Goal: Transaction & Acquisition: Obtain resource

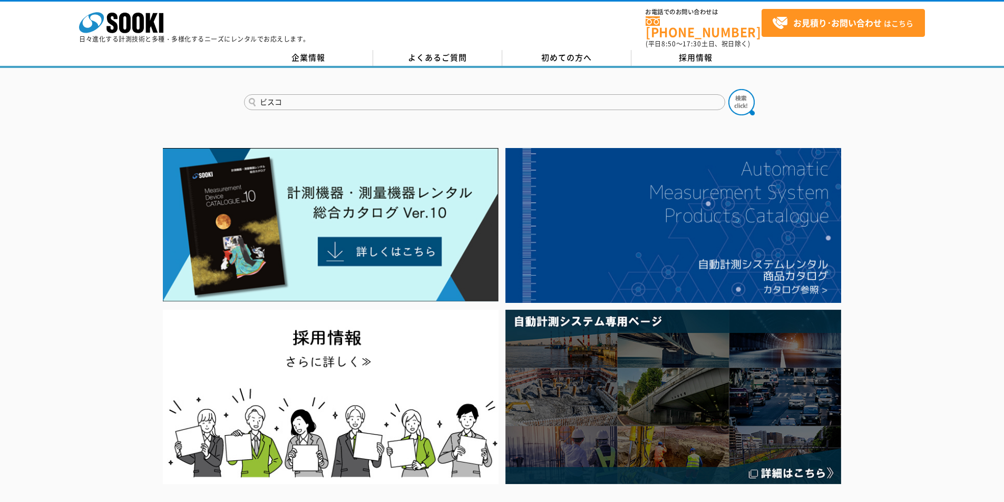
type input "ビスコ"
click at [728, 89] on button at bounding box center [741, 102] width 26 height 26
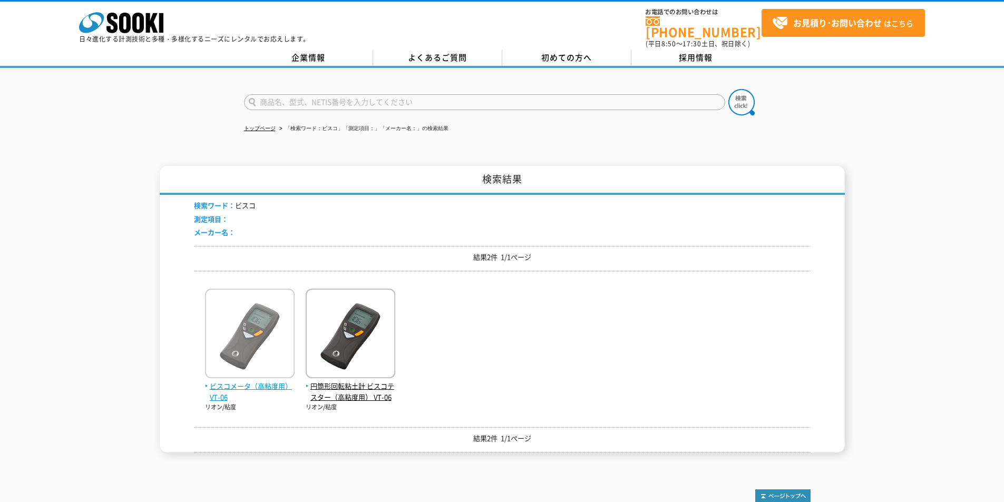
click at [275, 381] on span "ビスコメータ（高粘度用） VT-06" at bounding box center [250, 392] width 90 height 22
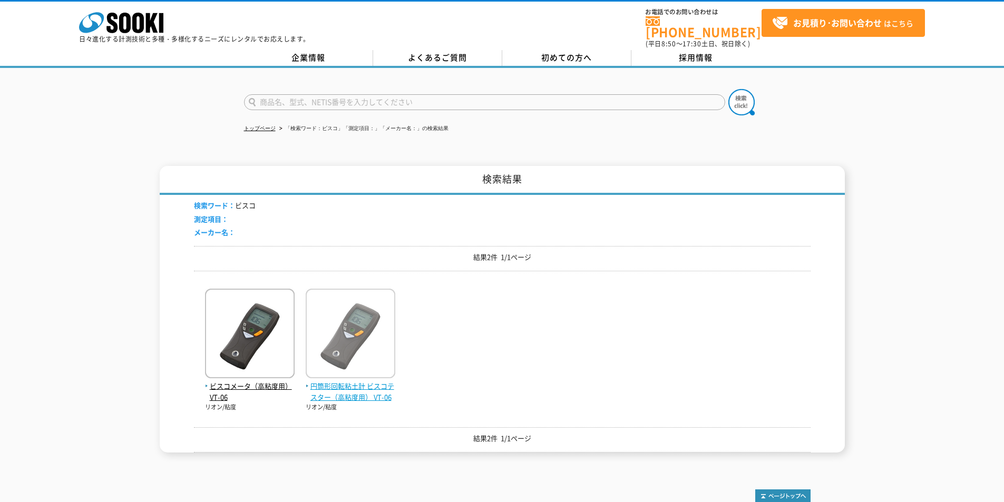
click at [356, 381] on span "円筒形回転粘土計 ビスコテスター（高粘度用） VT-06" at bounding box center [351, 392] width 90 height 22
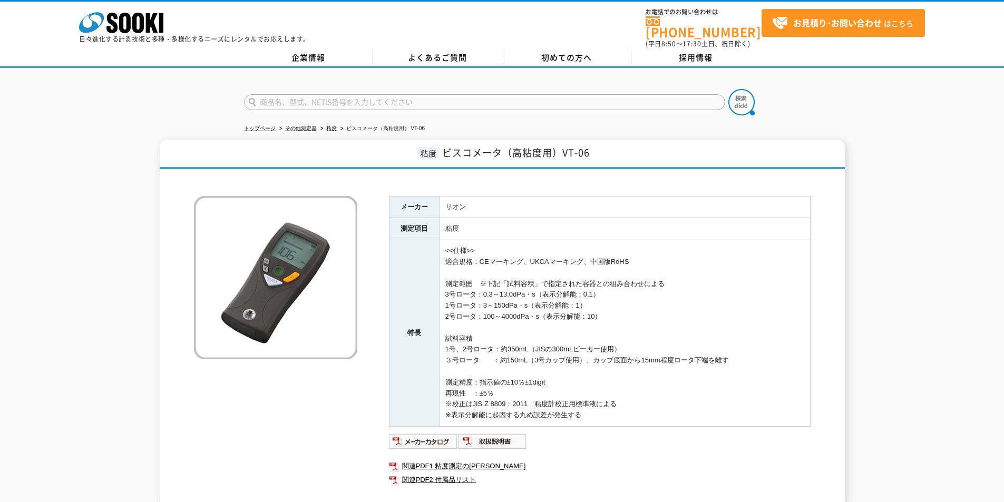
scroll to position [70, 0]
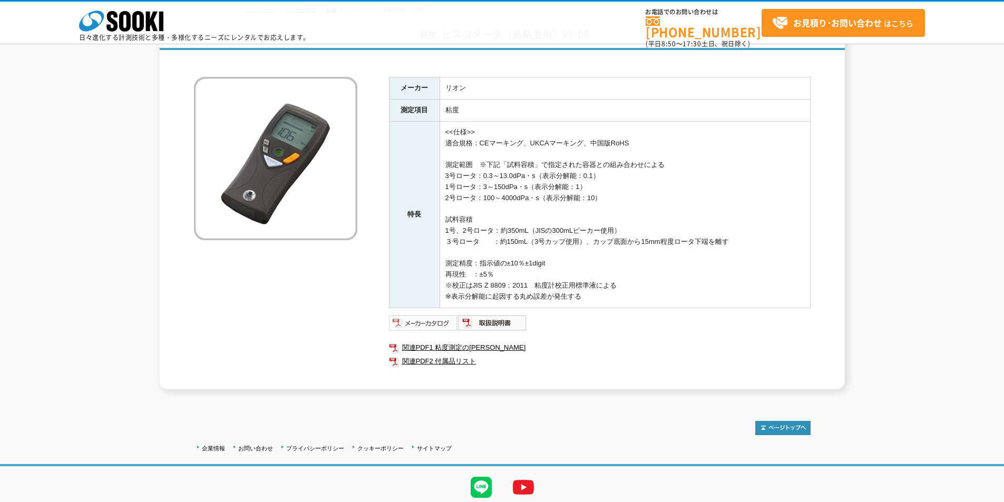
click at [412, 320] on img at bounding box center [423, 323] width 69 height 17
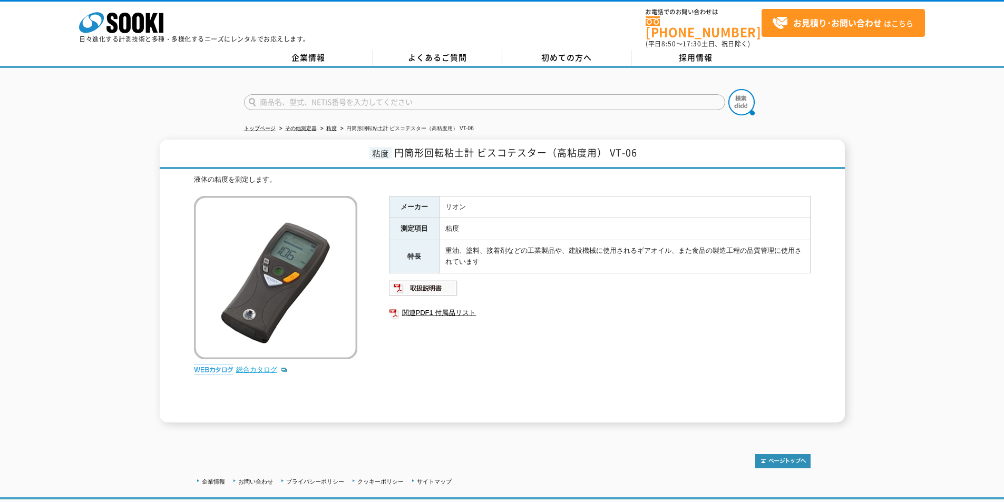
click at [265, 366] on link "総合カタログ" at bounding box center [262, 370] width 52 height 8
click at [311, 94] on input "text" at bounding box center [484, 102] width 481 height 16
type input "401"
click at [749, 99] on img at bounding box center [741, 102] width 26 height 26
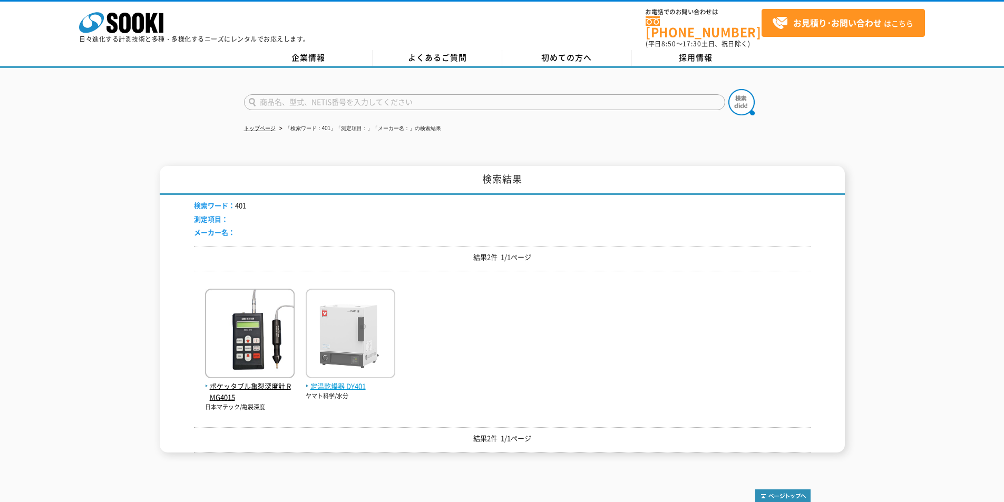
click at [336, 373] on img at bounding box center [351, 335] width 90 height 92
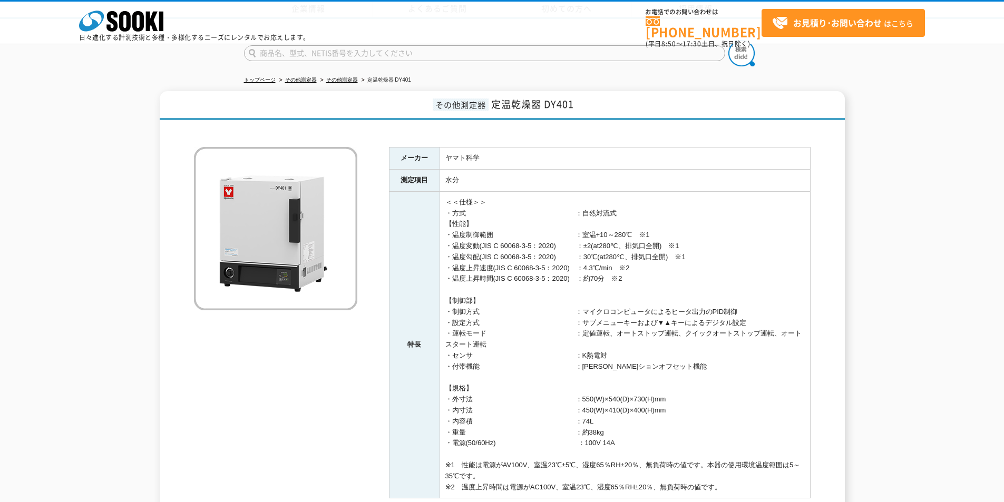
scroll to position [214, 0]
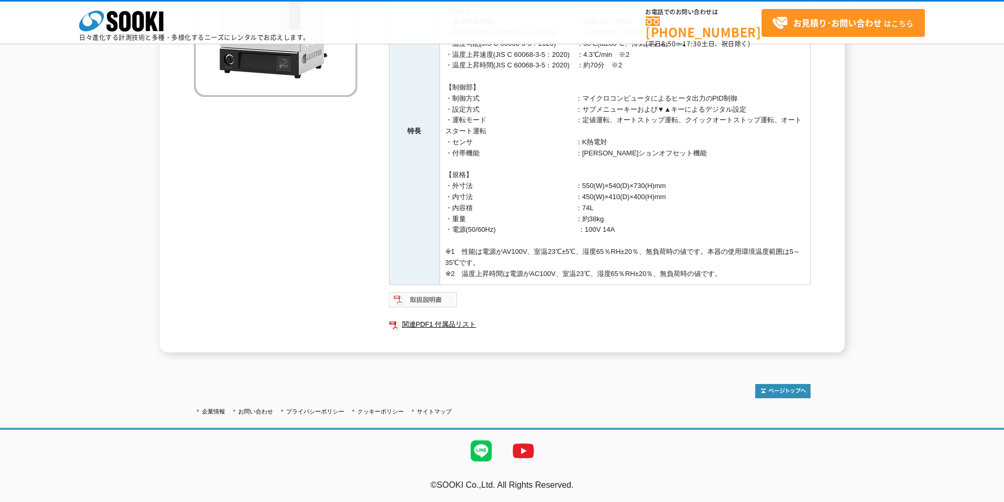
click at [421, 301] on img at bounding box center [423, 299] width 69 height 17
click at [118, 16] on icon "株式会社 ソーキ" at bounding box center [121, 21] width 84 height 21
